Goal: Book appointment/travel/reservation

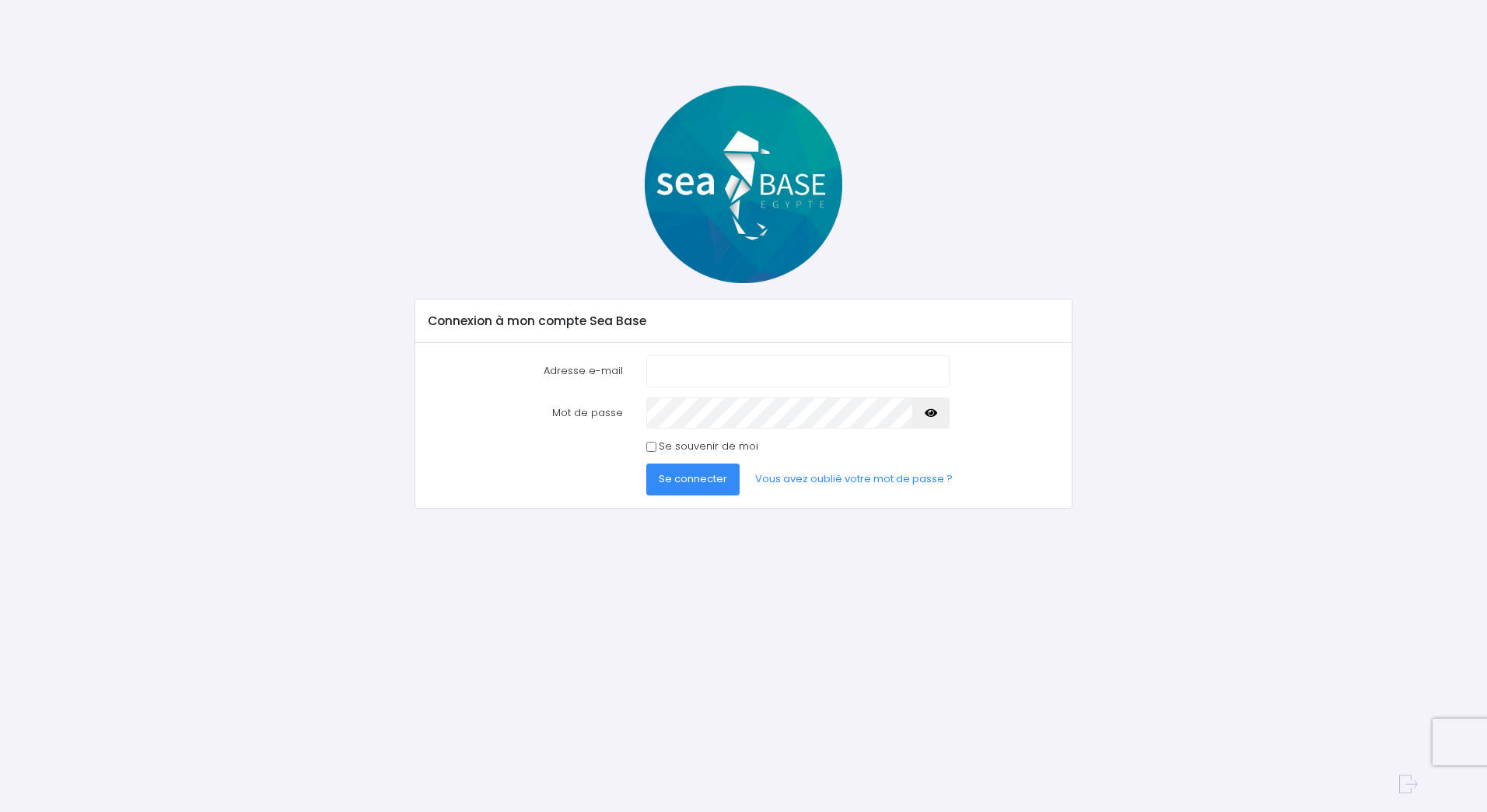
click at [713, 360] on input "Adresse e-mail" at bounding box center [798, 370] width 303 height 31
type input "aurore-l@windowslive.com"
click at [647, 463] on button "Se connecter" at bounding box center [693, 478] width 93 height 31
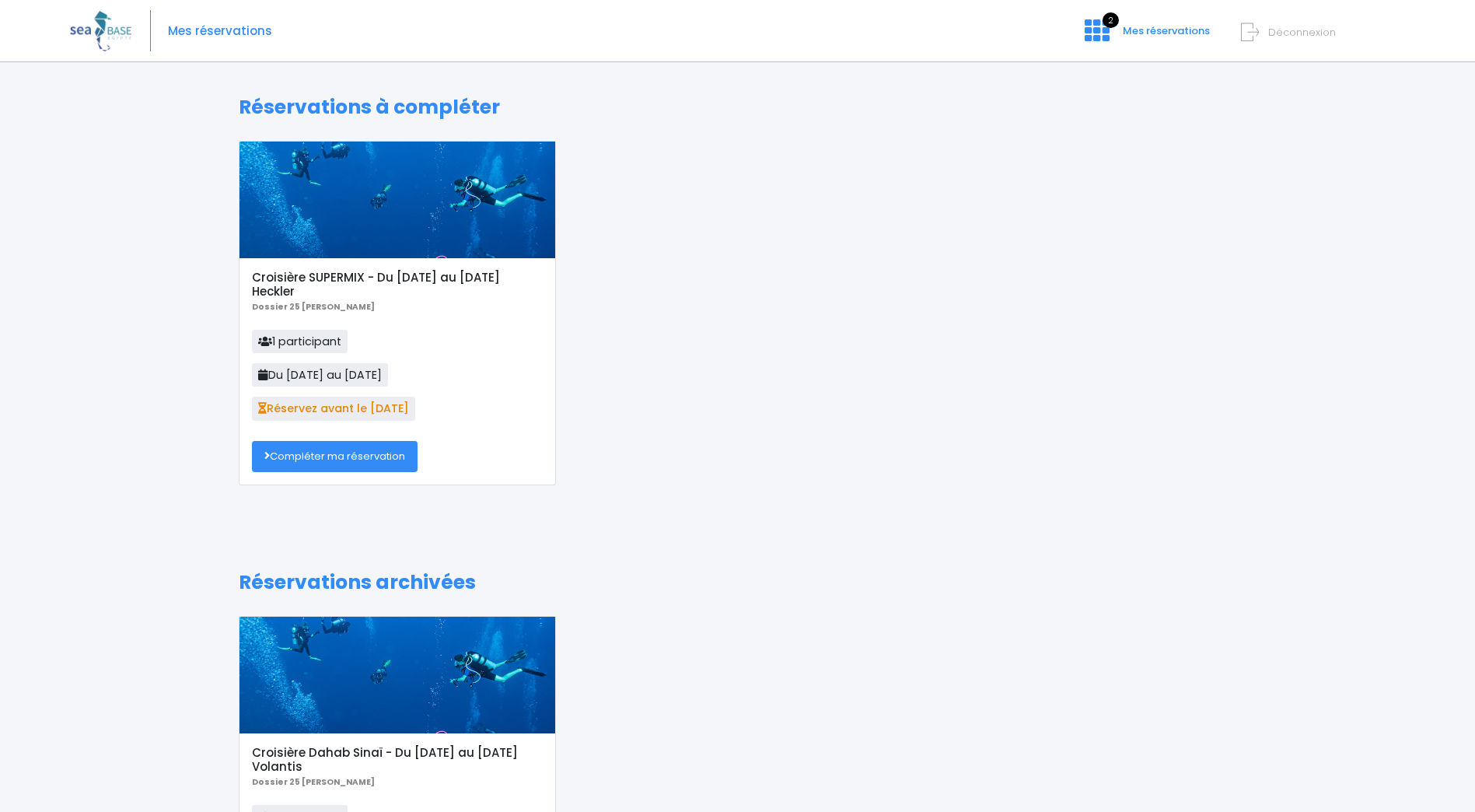
click at [352, 464] on link "Compléter ma réservation" at bounding box center [335, 455] width 166 height 31
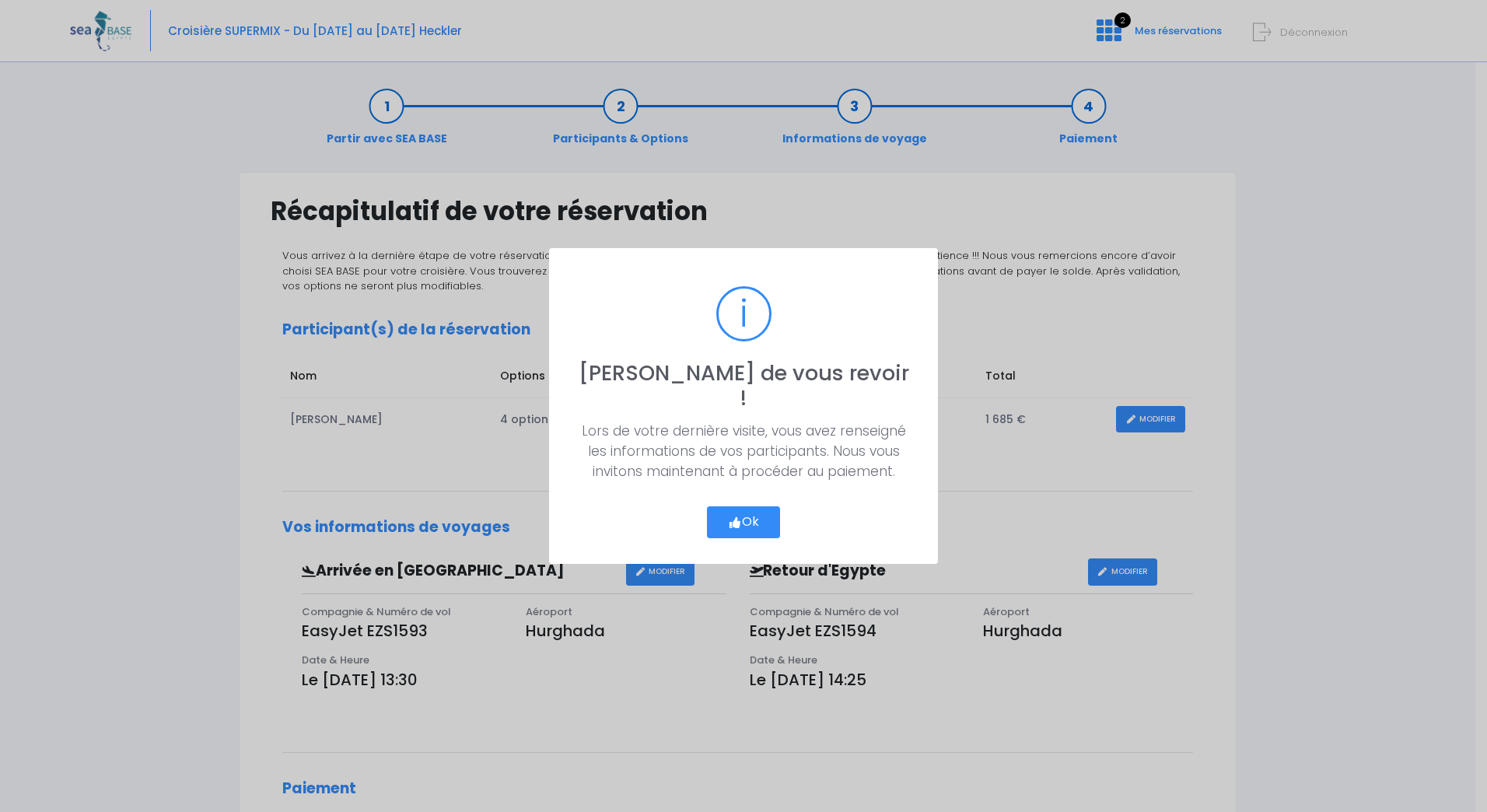
drag, startPoint x: 743, startPoint y: 507, endPoint x: 705, endPoint y: 508, distance: 38.0
click at [742, 507] on button "Ok" at bounding box center [743, 522] width 73 height 33
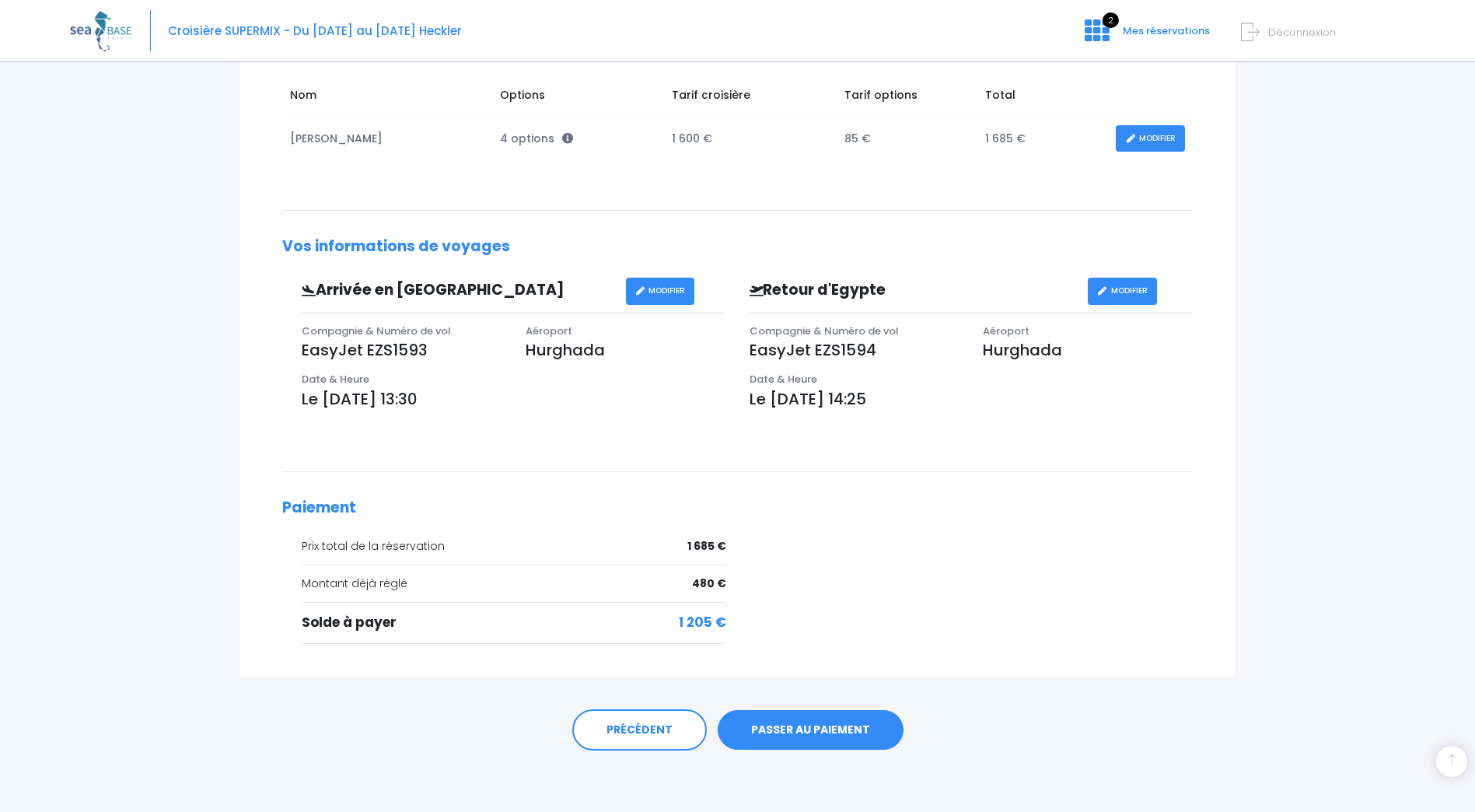
scroll to position [282, 0]
click at [792, 726] on link "PASSER AU PAIEMENT" at bounding box center [811, 729] width 186 height 41
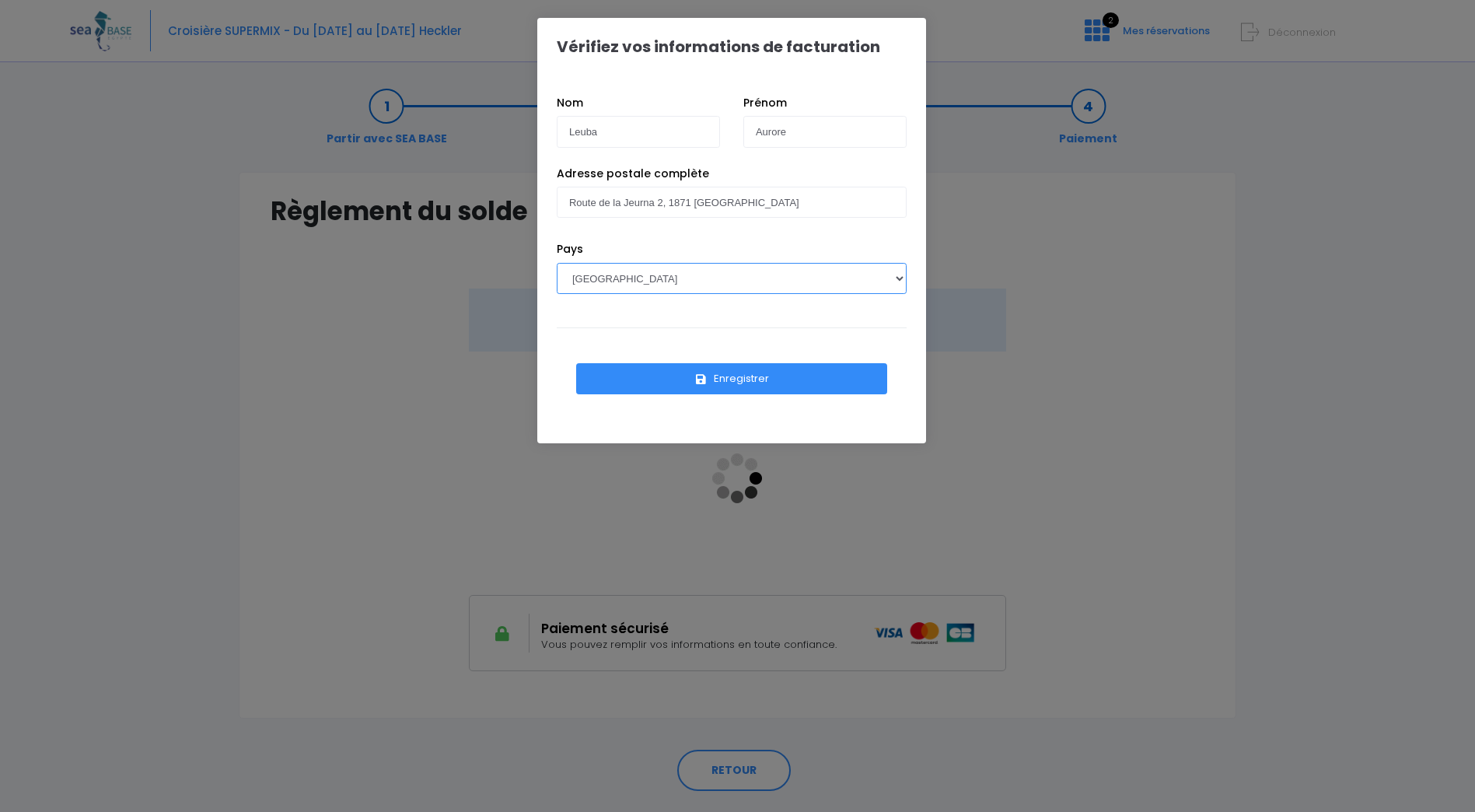
click at [744, 277] on select "AFGHANISTAN AFRIQUE DU SUD ÅLAND, ÎLES ALBANIE ALGÉRIE ALLEMAGNE ANDORRE ANGOLA…" at bounding box center [731, 277] width 350 height 31
select select "CH"
click at [557, 262] on select "AFGHANISTAN AFRIQUE DU SUD ÅLAND, ÎLES ALBANIE ALGÉRIE ALLEMAGNE ANDORRE ANGOLA…" at bounding box center [731, 277] width 350 height 31
click at [739, 379] on button "Enregistrer" at bounding box center [731, 378] width 311 height 31
